Goal: Task Accomplishment & Management: Manage account settings

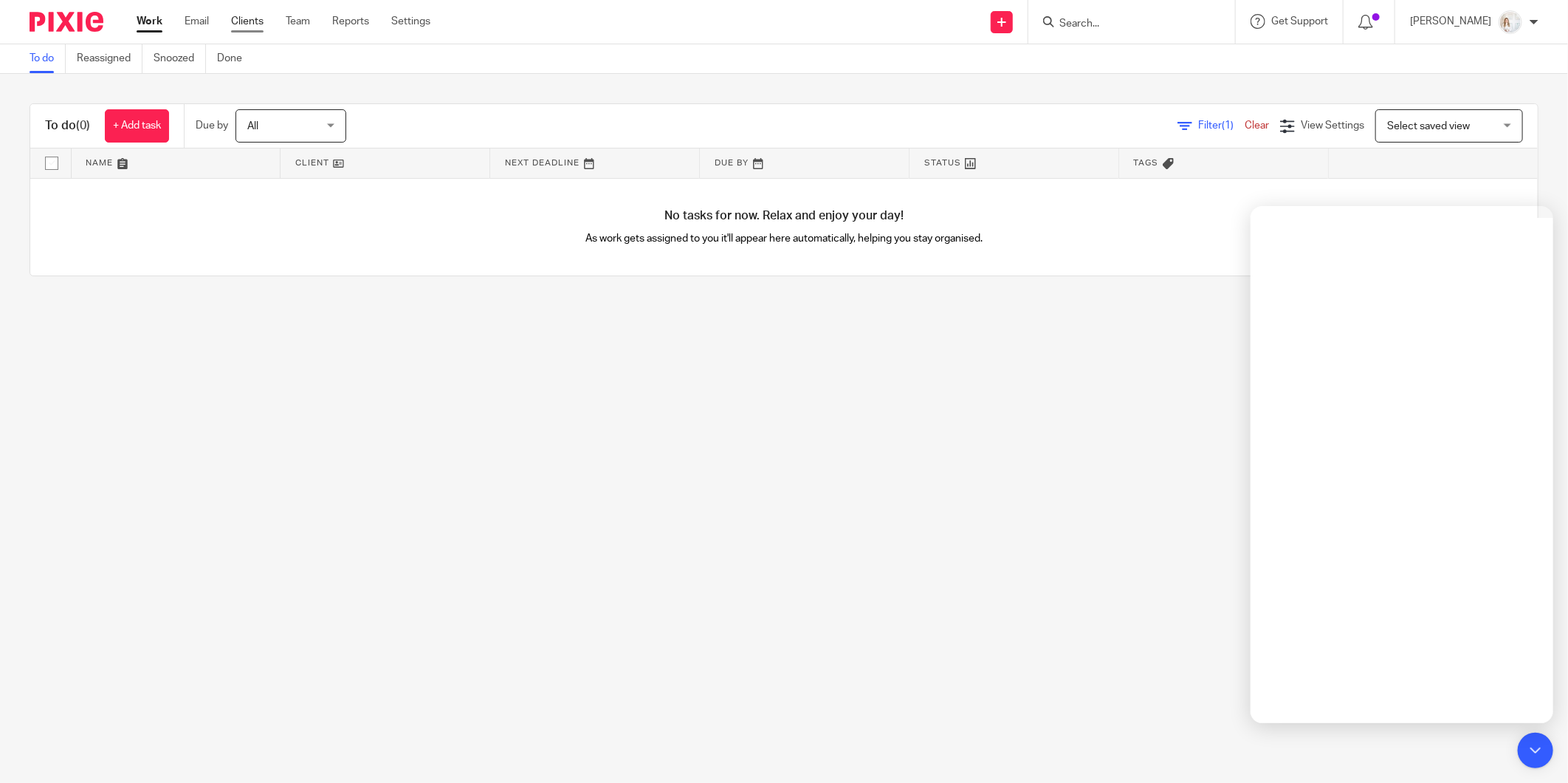
click at [238, 24] on link "Clients" at bounding box center [247, 21] width 32 height 15
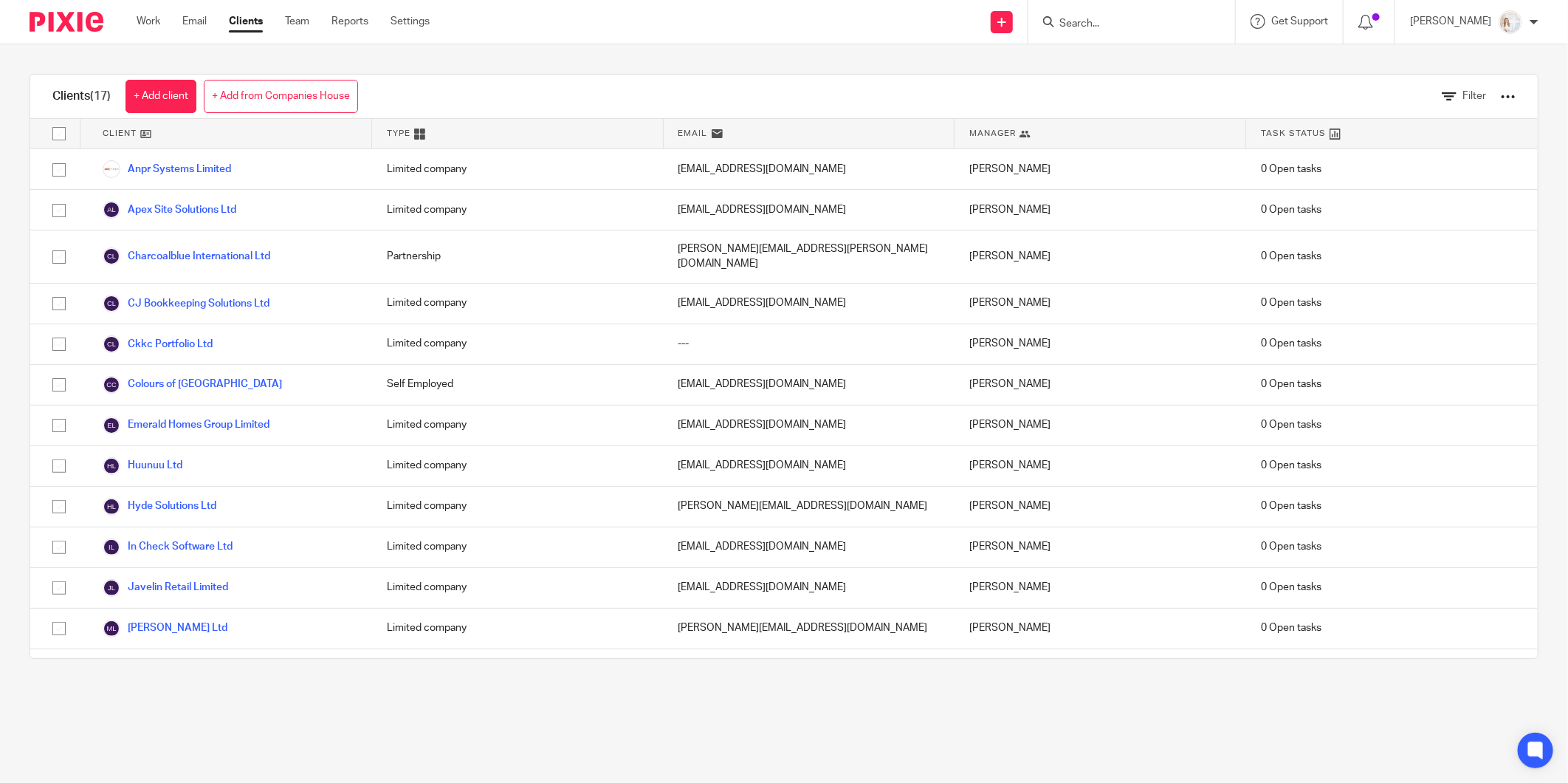
click at [158, 31] on div "Work Email Clients Team Reports Settings Work Email Clients Team Reports Settin…" at bounding box center [286, 22] width 330 height 44
click at [143, 26] on link "Work" at bounding box center [148, 21] width 24 height 15
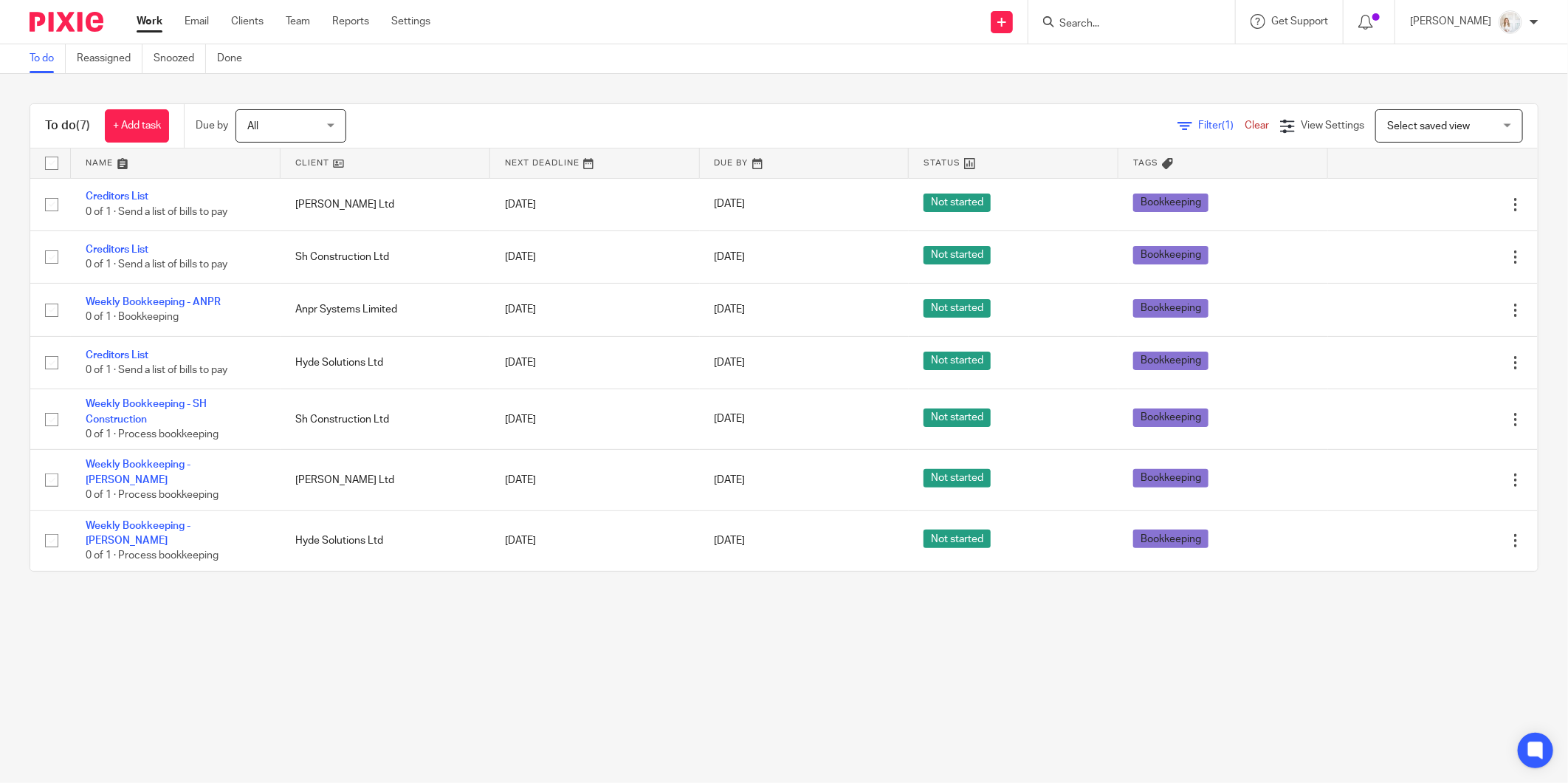
click at [47, 170] on input "checkbox" at bounding box center [52, 163] width 28 height 28
checkbox input "true"
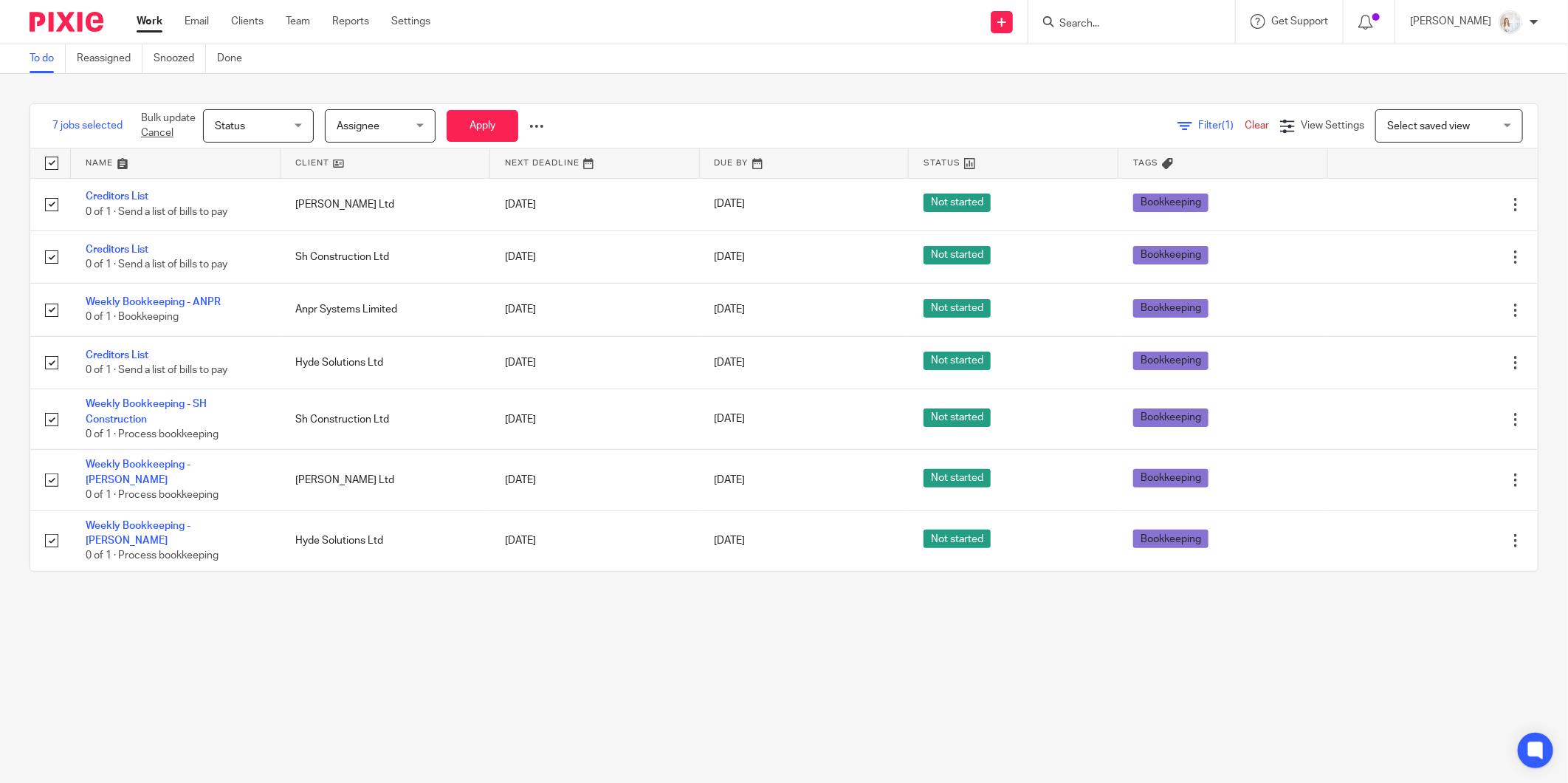
checkbox input "true"
click at [246, 116] on span "Status" at bounding box center [254, 126] width 78 height 31
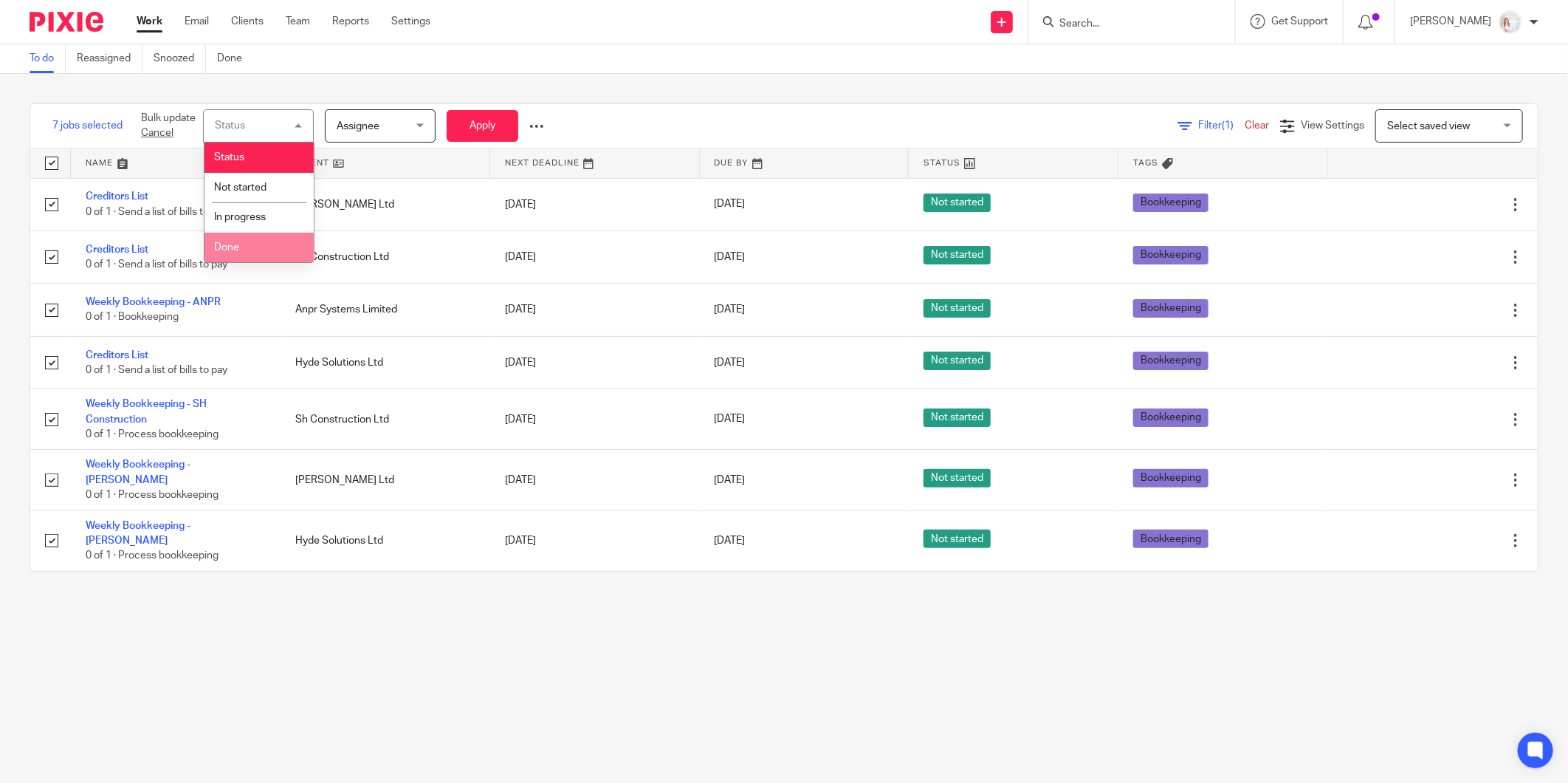
click at [251, 246] on li "Done" at bounding box center [259, 248] width 109 height 31
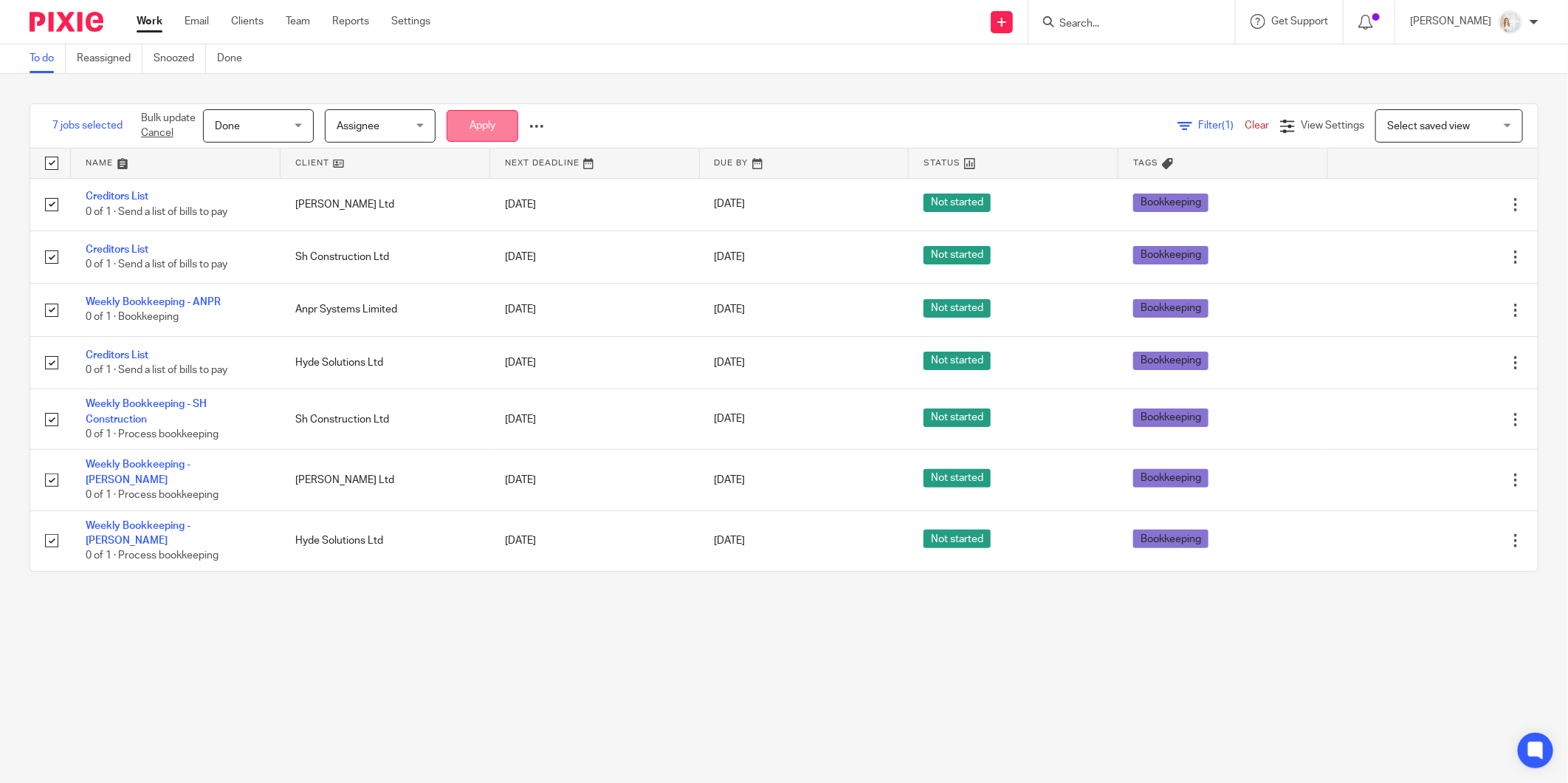
click at [470, 141] on button "Apply" at bounding box center [482, 126] width 71 height 31
